Goal: Use online tool/utility

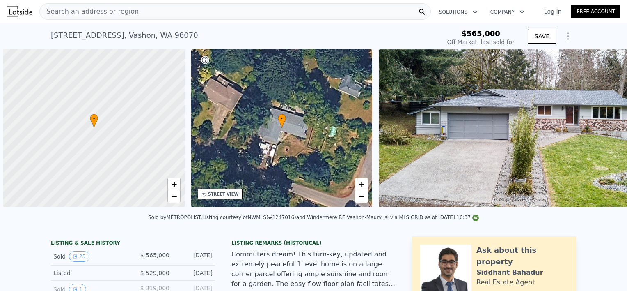
scroll to position [0, 3]
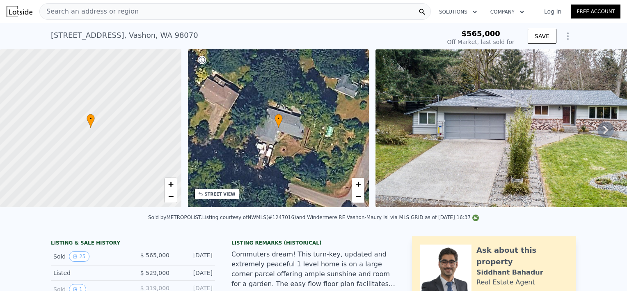
type input "-$ 609,097"
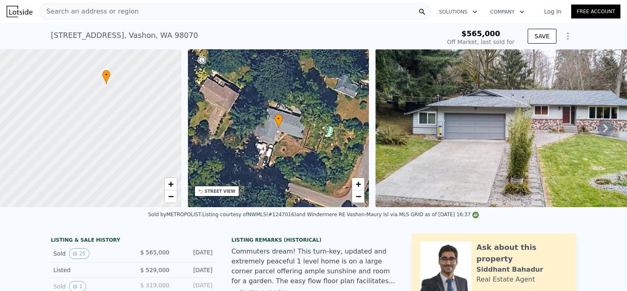
drag, startPoint x: 117, startPoint y: 123, endPoint x: 132, endPoint y: 79, distance: 46.3
click at [132, 79] on div at bounding box center [91, 128] width 218 height 189
drag, startPoint x: 139, startPoint y: 138, endPoint x: 126, endPoint y: 130, distance: 14.9
click at [126, 130] on div at bounding box center [91, 128] width 218 height 189
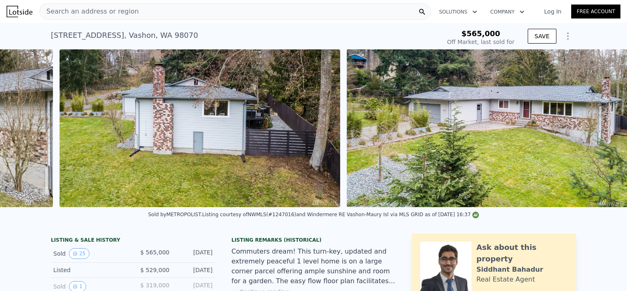
scroll to position [0, 6091]
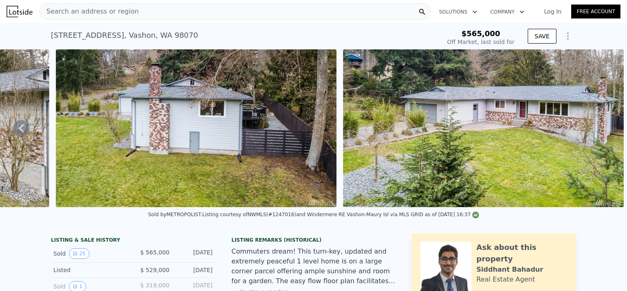
type input "$ 864,000"
type input "$ 191,719"
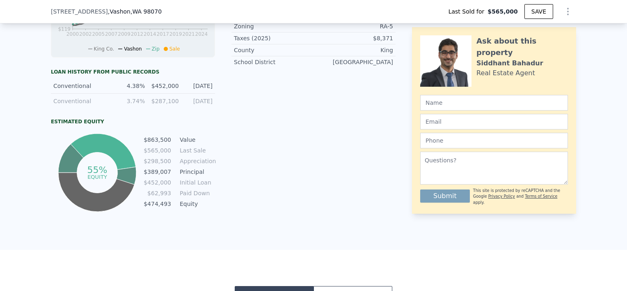
scroll to position [281, 0]
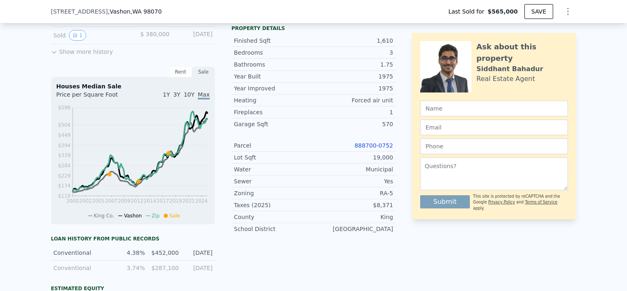
click at [369, 149] on link "888700-0752" at bounding box center [374, 145] width 39 height 7
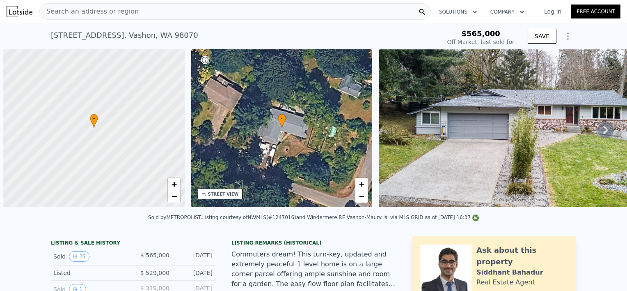
scroll to position [0, 3]
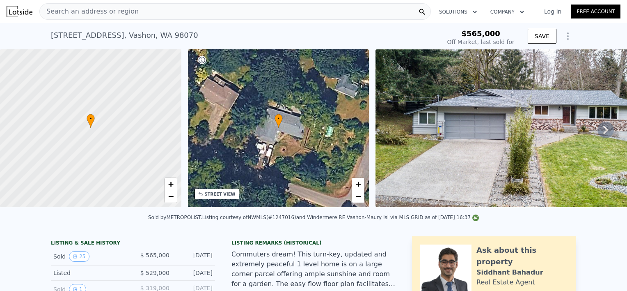
type input "$ 864,000"
type input "$ 191,719"
